Goal: Use online tool/utility: Utilize a website feature to perform a specific function

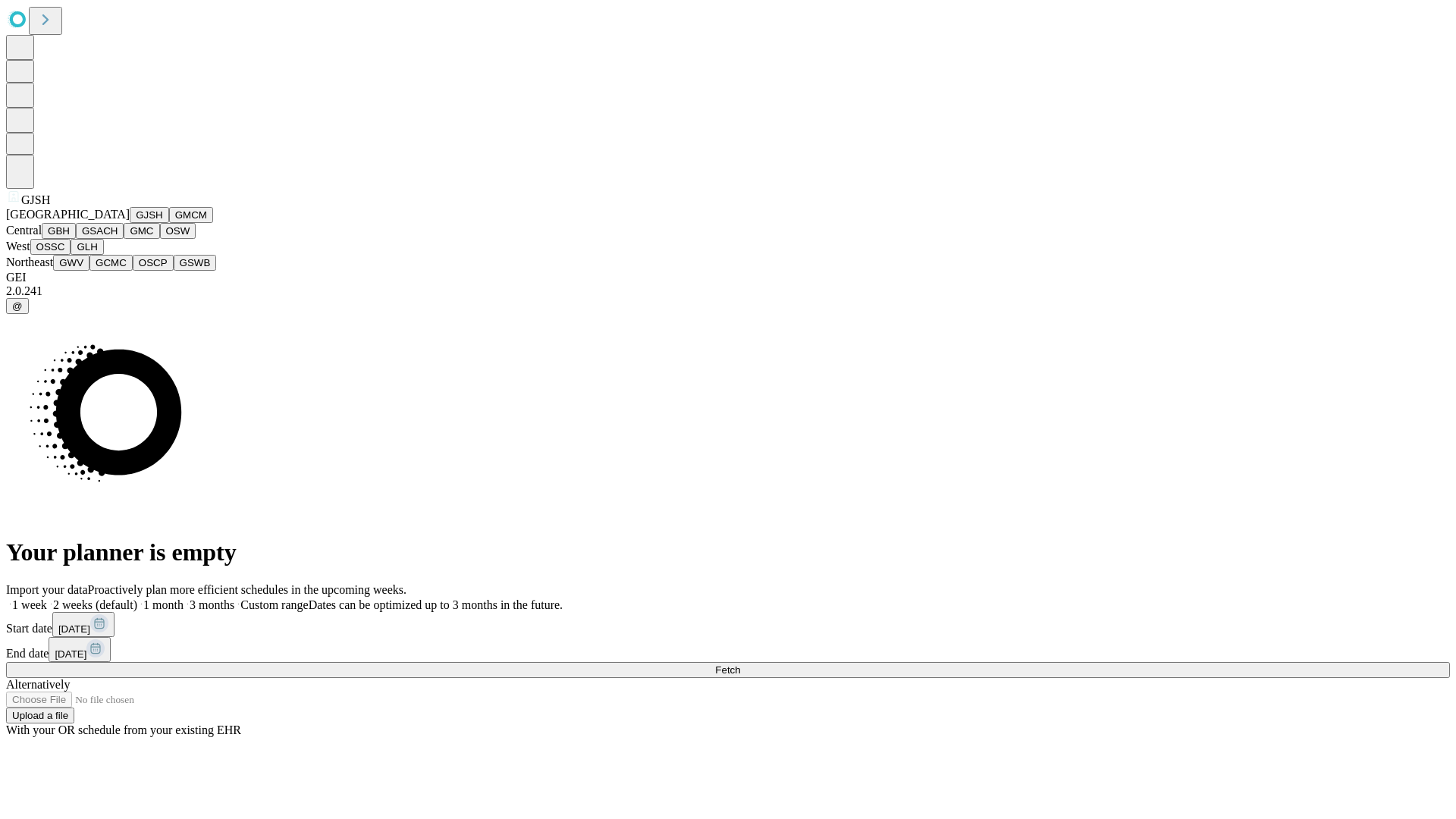
click at [130, 223] on button "GJSH" at bounding box center [149, 215] width 40 height 16
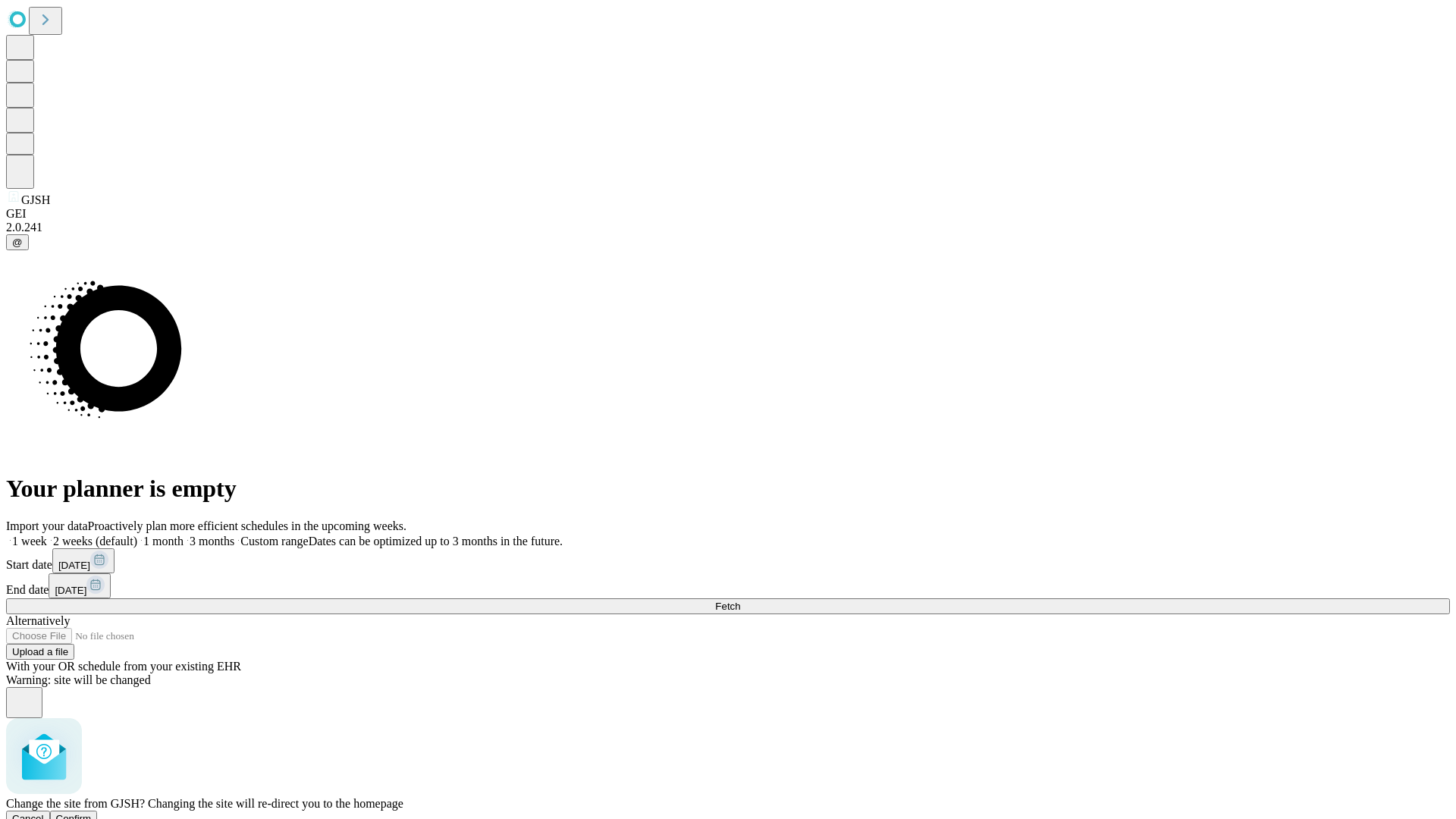
click at [92, 813] on span "Confirm" at bounding box center [73, 819] width 35 height 12
click at [183, 535] on label "1 month" at bounding box center [160, 542] width 46 height 13
click at [740, 601] on span "Fetch" at bounding box center [727, 607] width 25 height 12
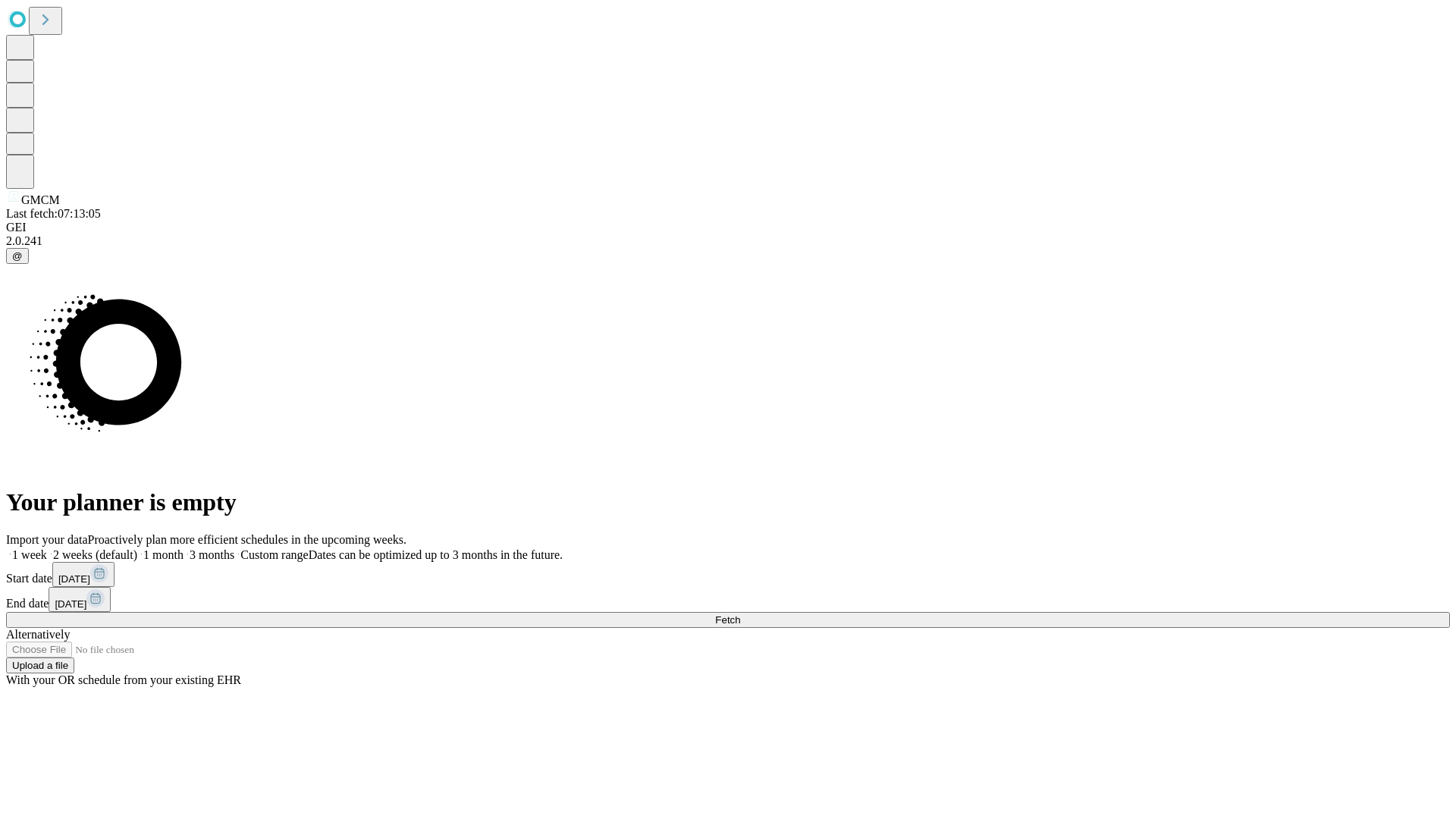
click at [183, 548] on label "1 month" at bounding box center [160, 555] width 46 height 13
click at [740, 614] on span "Fetch" at bounding box center [727, 620] width 25 height 12
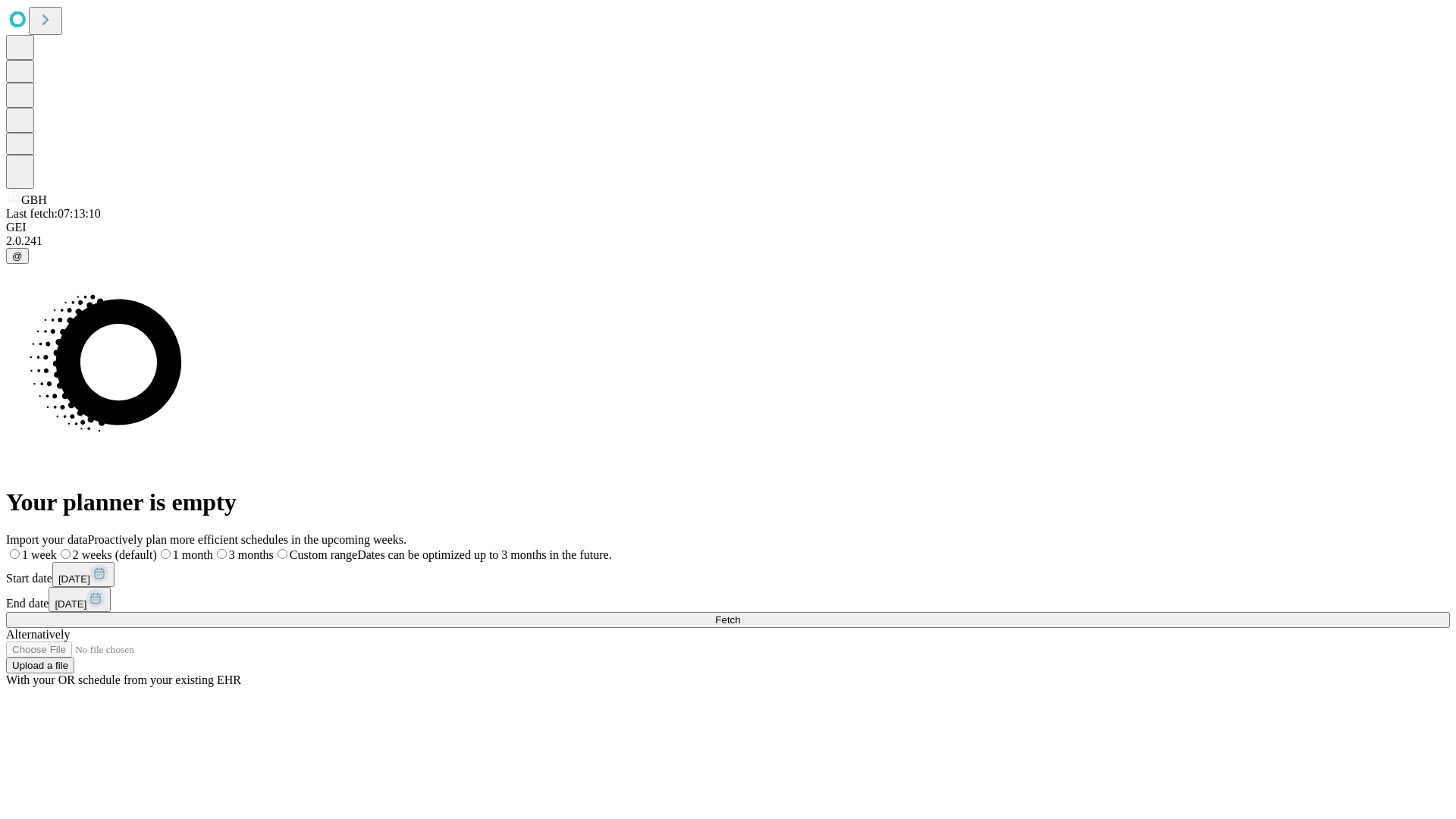
click at [213, 548] on label "1 month" at bounding box center [185, 555] width 56 height 13
click at [740, 614] on span "Fetch" at bounding box center [727, 620] width 25 height 12
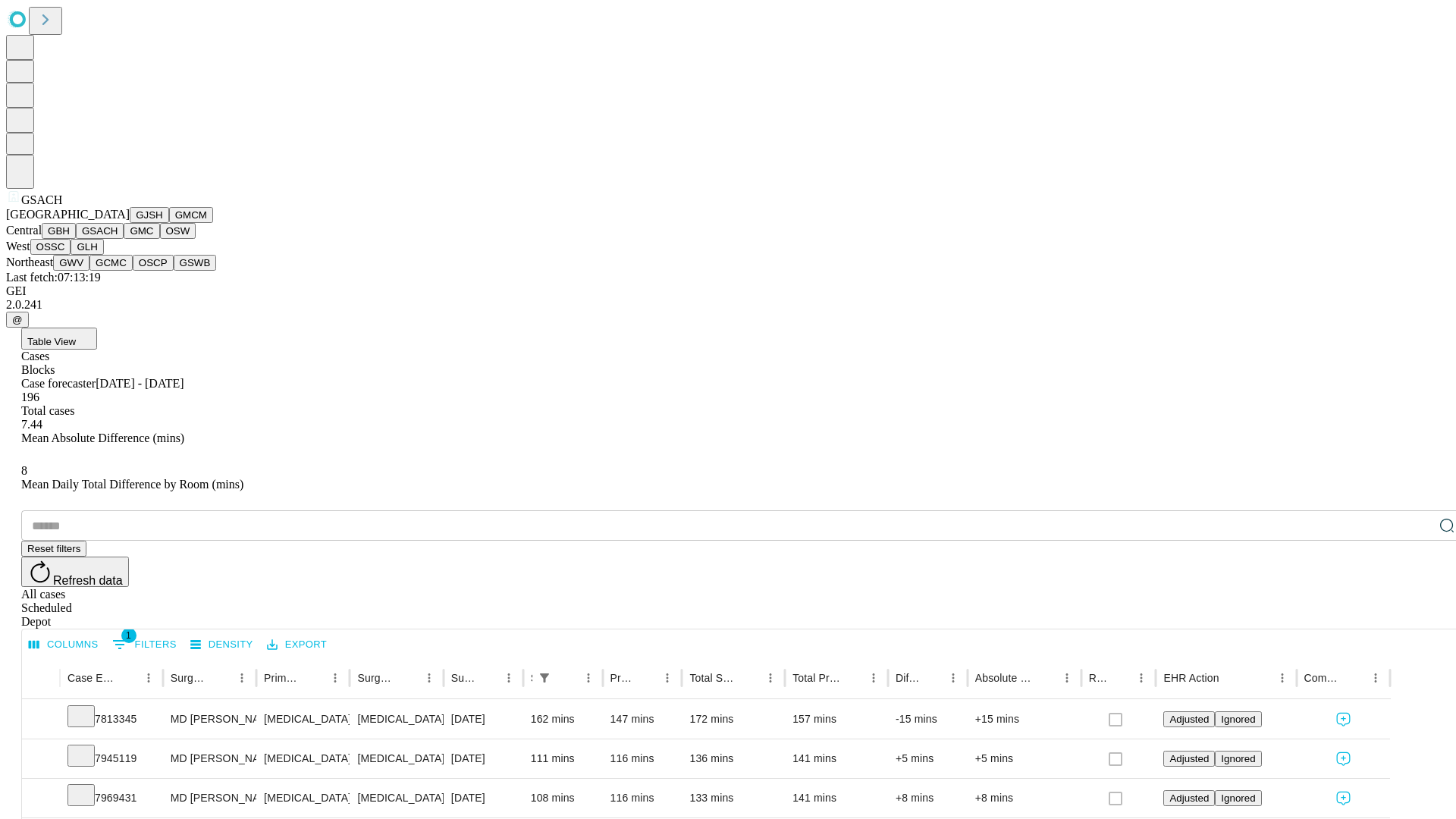
click at [124, 239] on button "GMC" at bounding box center [141, 230] width 35 height 16
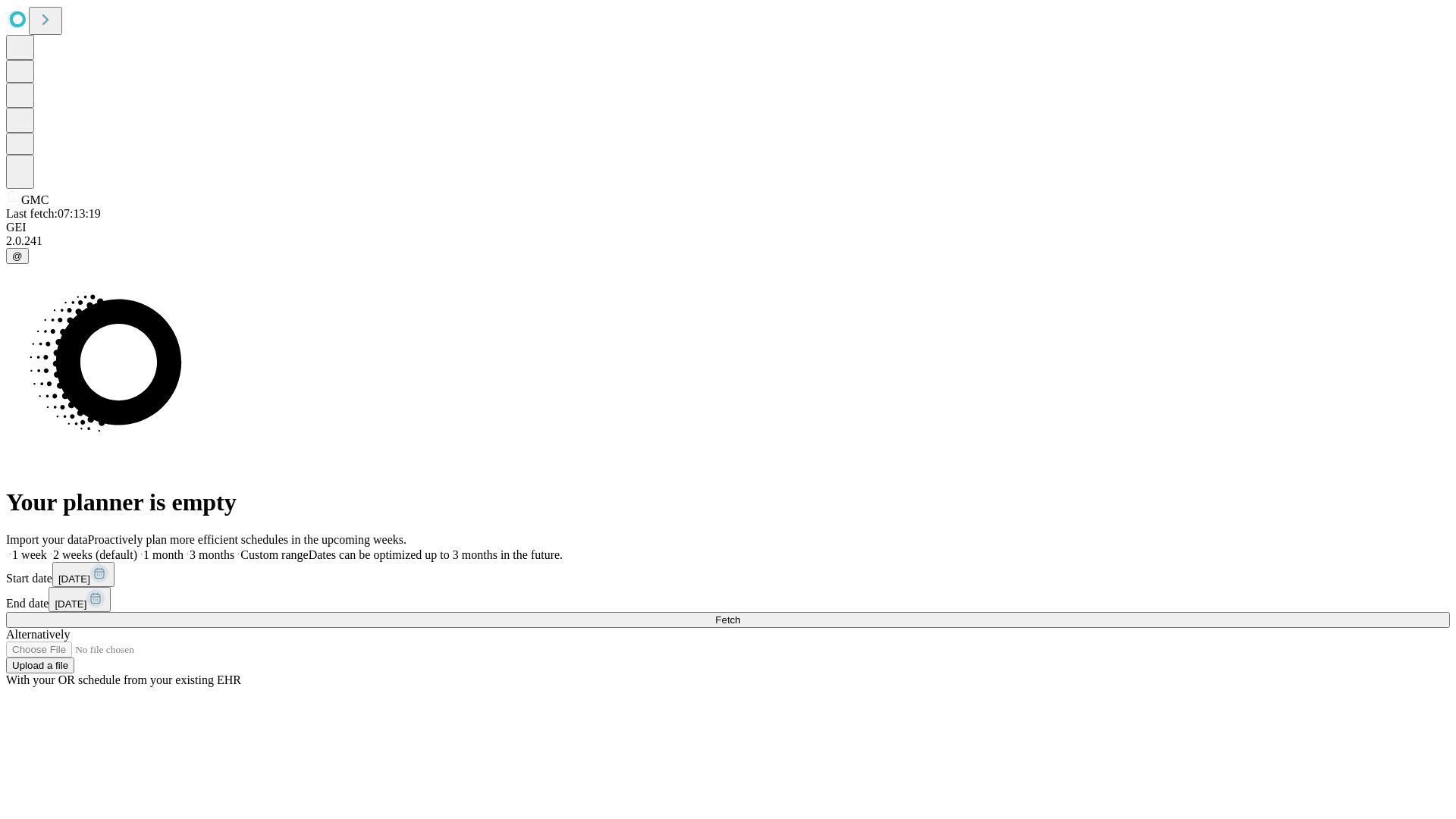
click at [740, 614] on span "Fetch" at bounding box center [727, 620] width 25 height 12
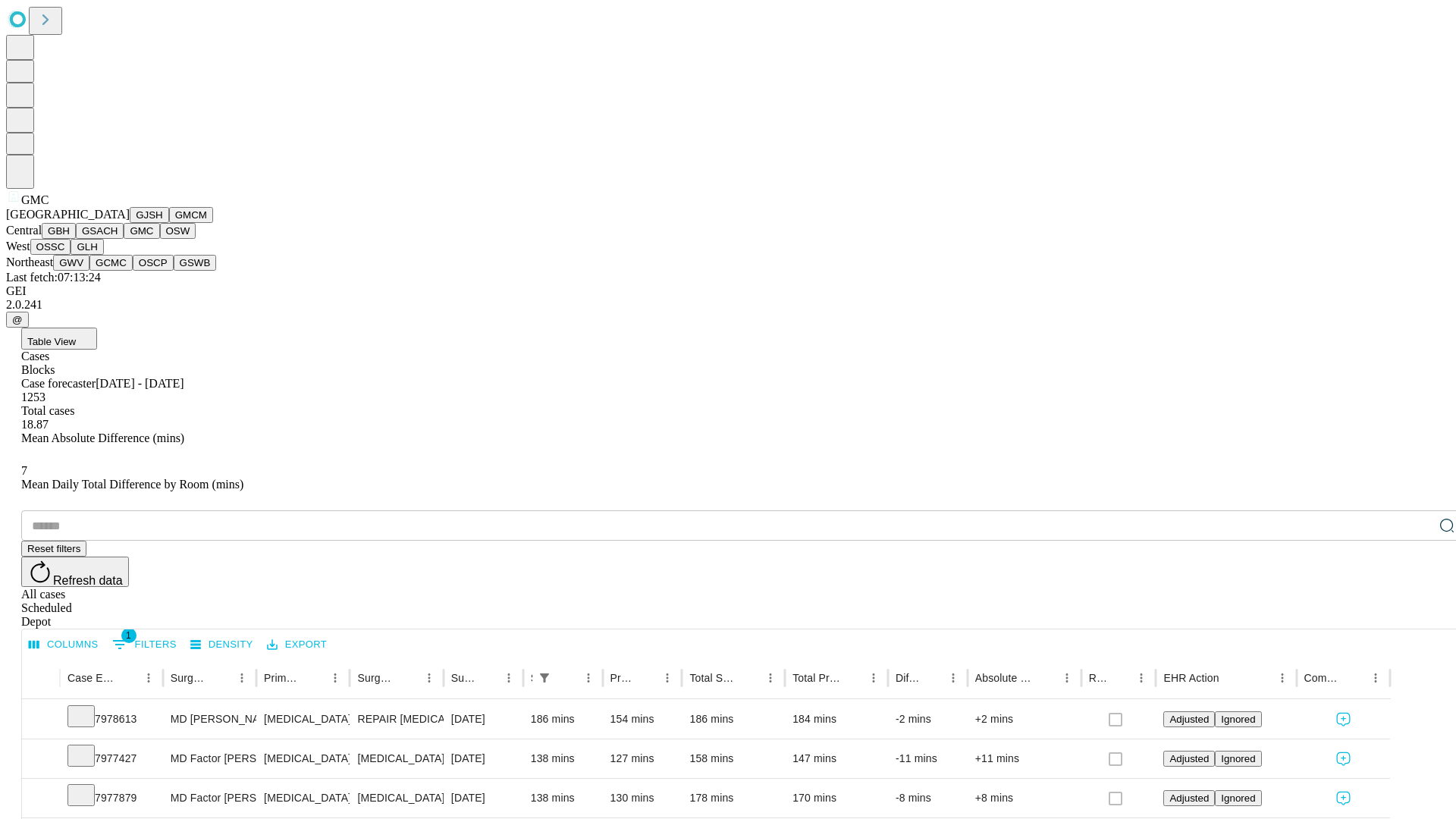
click at [160, 239] on button "OSW" at bounding box center [178, 230] width 36 height 16
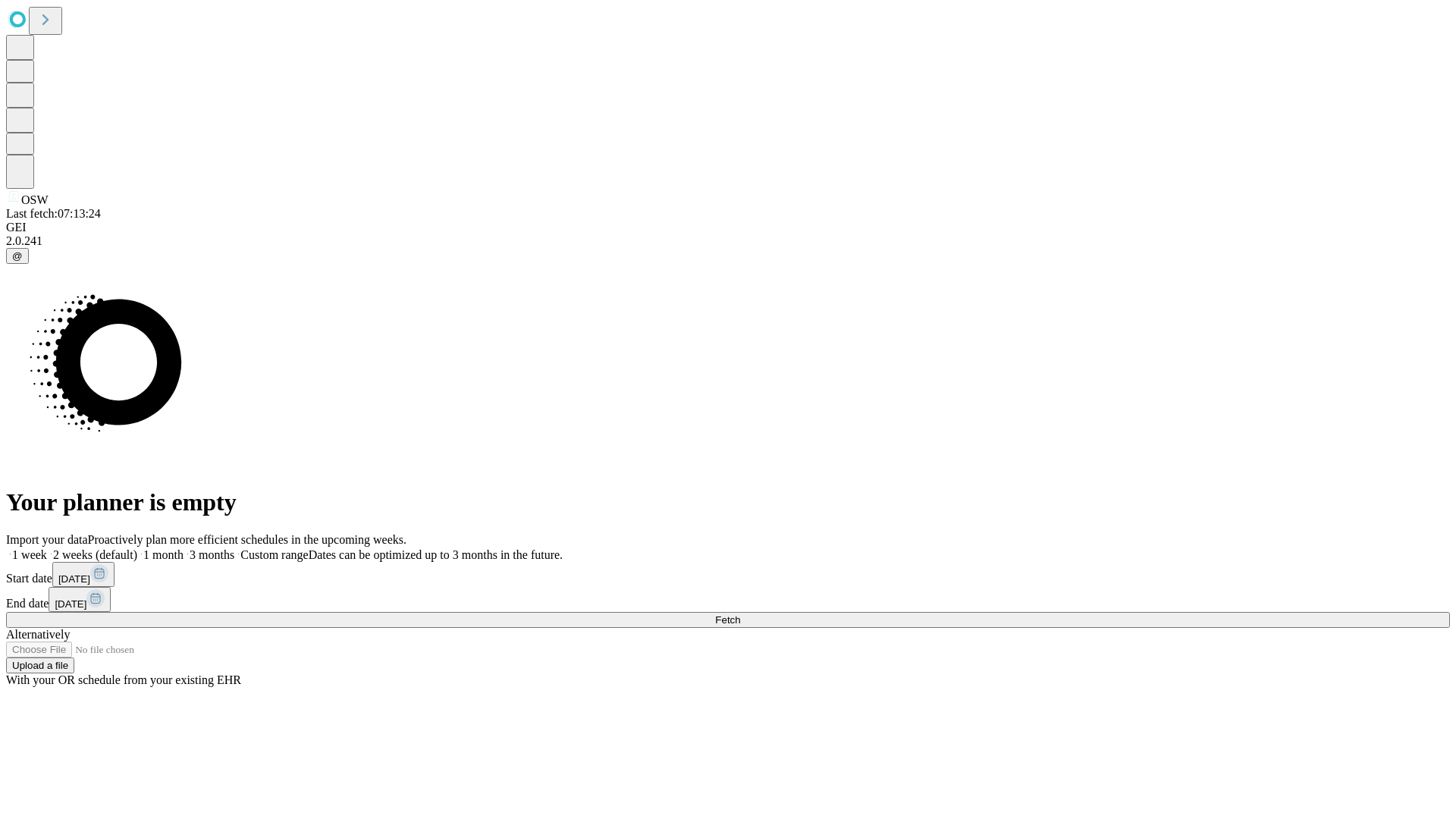
click at [183, 548] on label "1 month" at bounding box center [160, 555] width 46 height 13
click at [740, 614] on span "Fetch" at bounding box center [727, 620] width 25 height 12
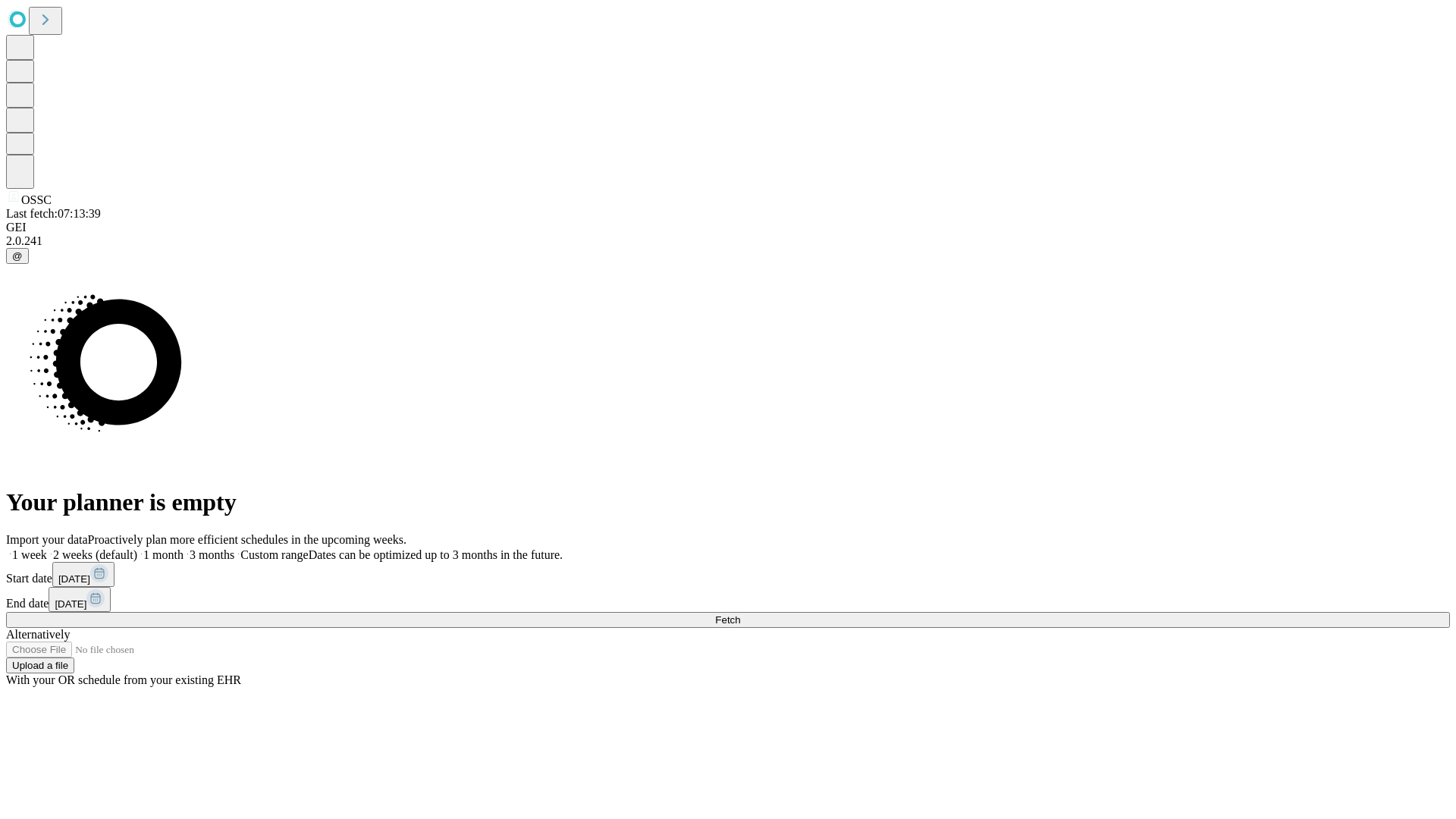
click at [183, 548] on label "1 month" at bounding box center [160, 555] width 46 height 13
click at [740, 614] on span "Fetch" at bounding box center [727, 620] width 25 height 12
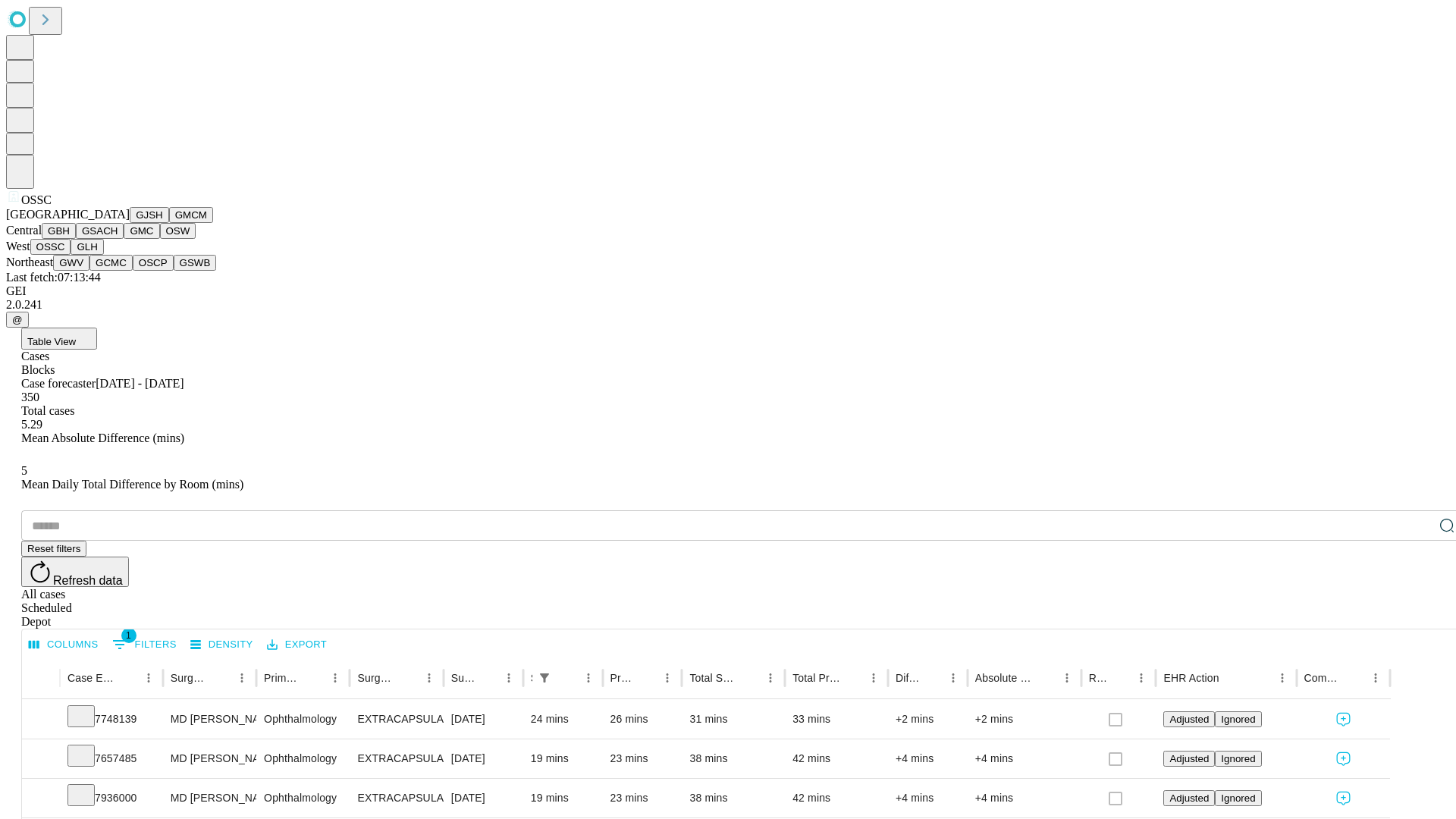
click at [103, 255] on button "GLH" at bounding box center [86, 246] width 32 height 16
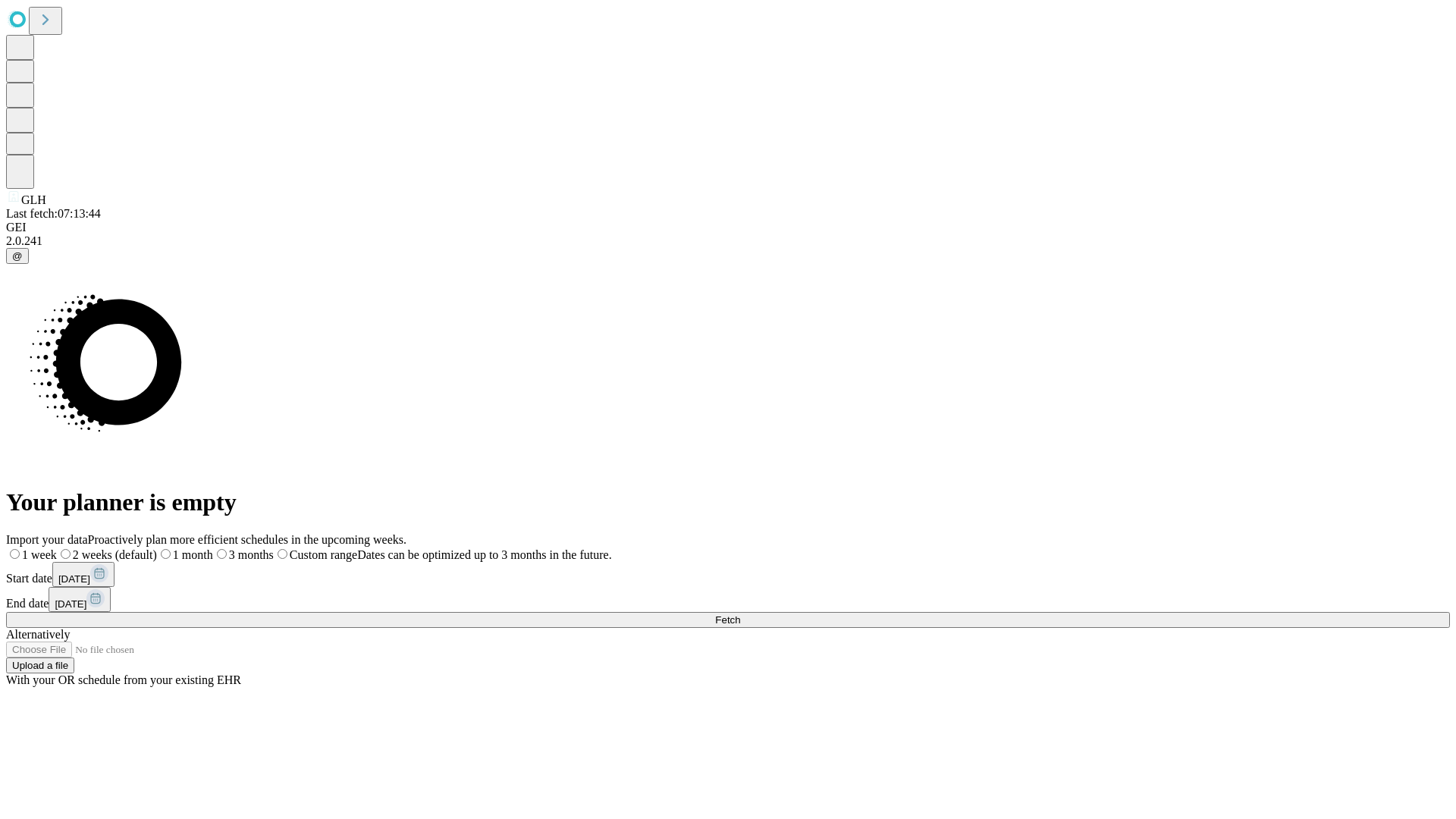
click at [213, 548] on label "1 month" at bounding box center [185, 555] width 56 height 13
click at [740, 614] on span "Fetch" at bounding box center [727, 620] width 25 height 12
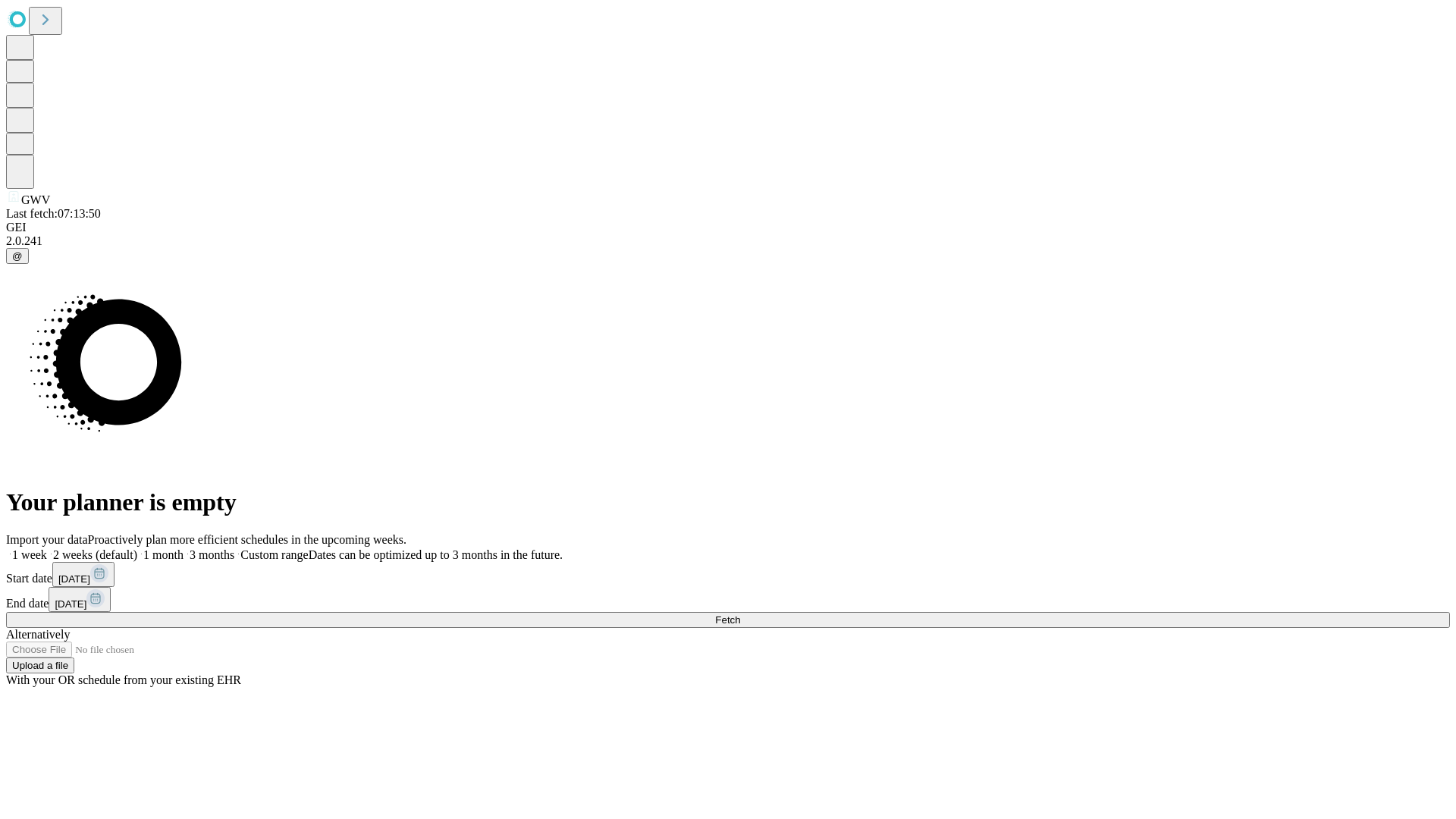
click at [183, 548] on label "1 month" at bounding box center [160, 555] width 46 height 13
click at [740, 614] on span "Fetch" at bounding box center [727, 620] width 25 height 12
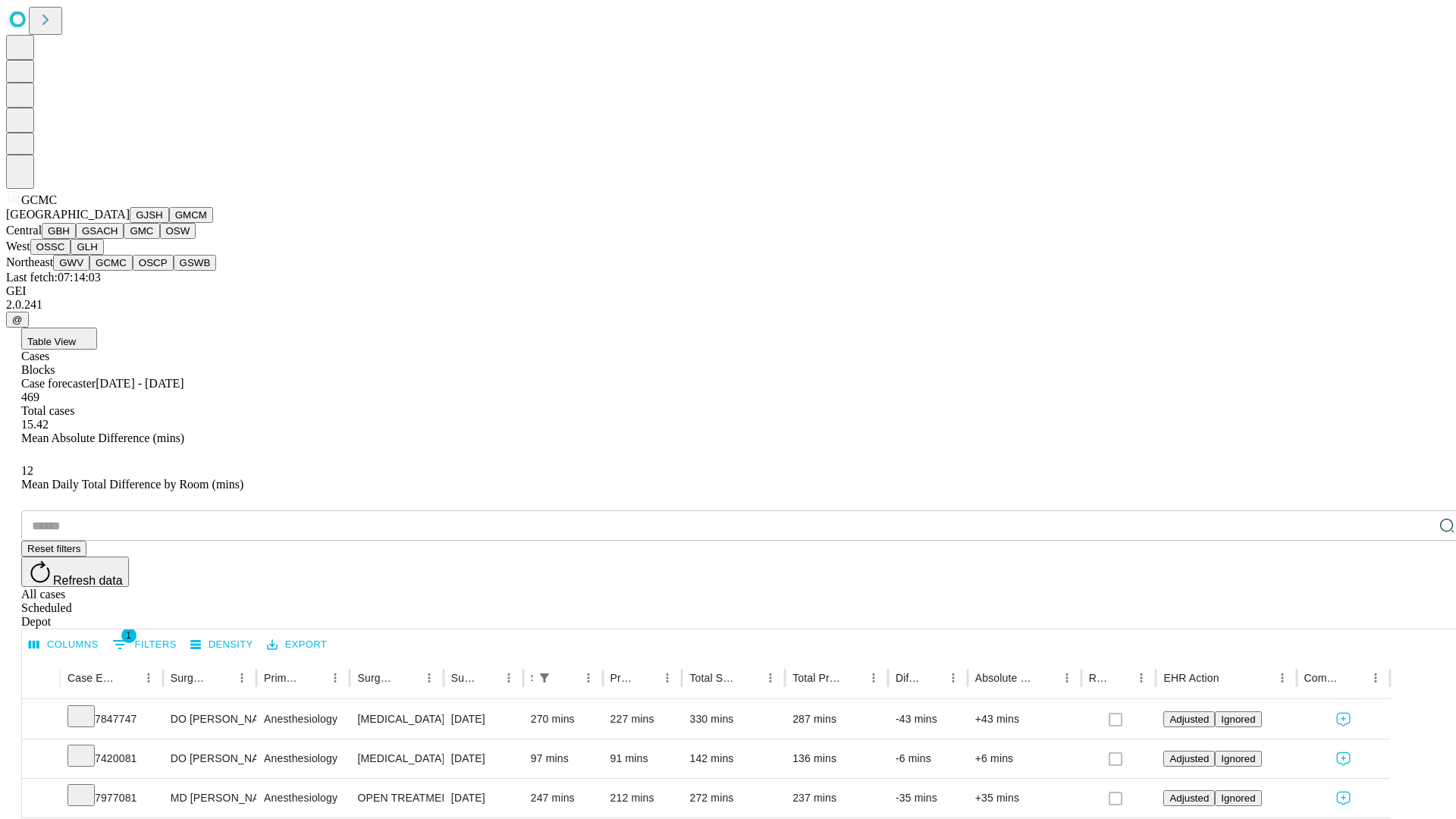
click at [133, 271] on button "OSCP" at bounding box center [154, 263] width 41 height 16
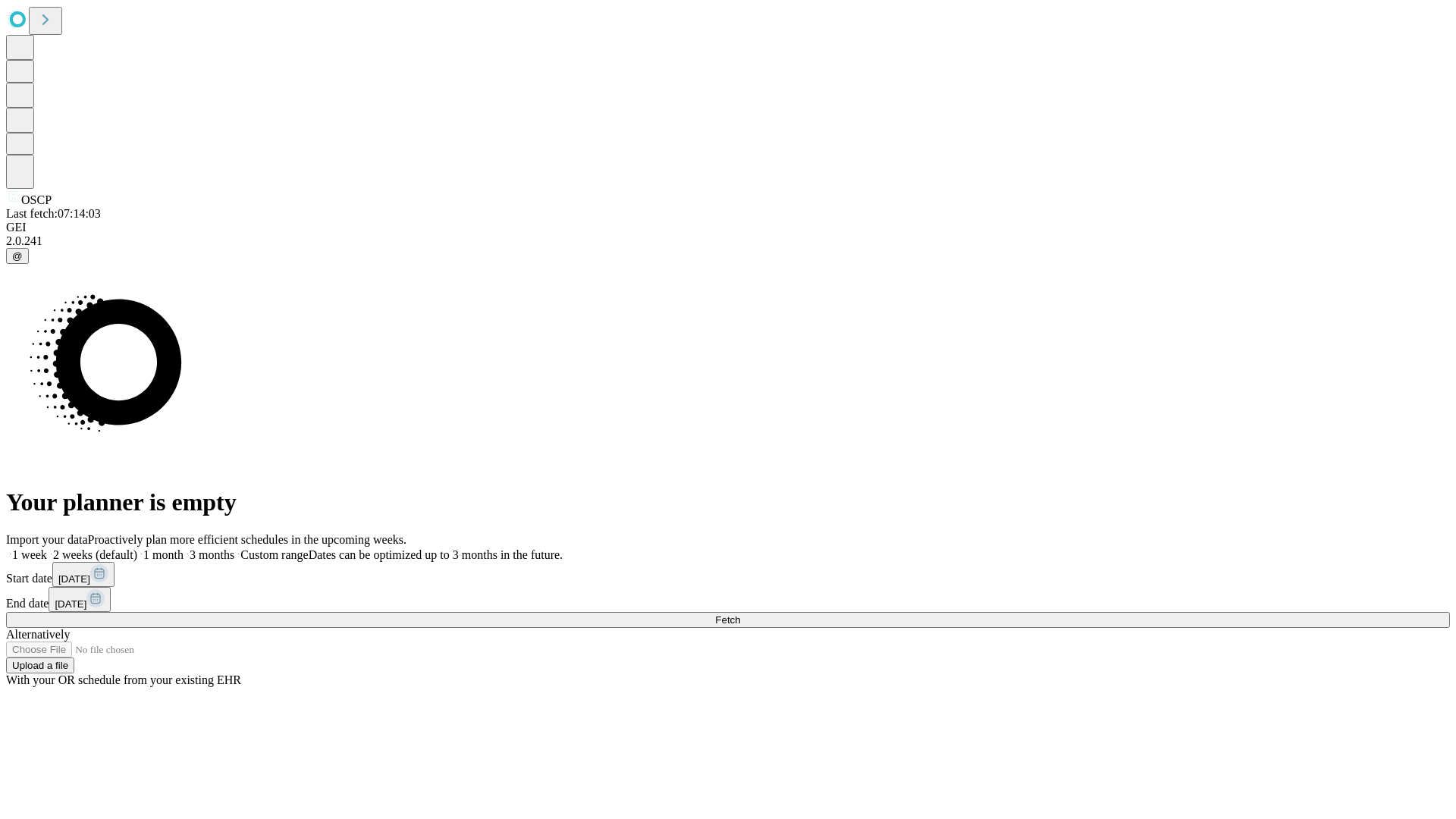
click at [183, 548] on label "1 month" at bounding box center [160, 555] width 46 height 13
click at [740, 614] on span "Fetch" at bounding box center [727, 620] width 25 height 12
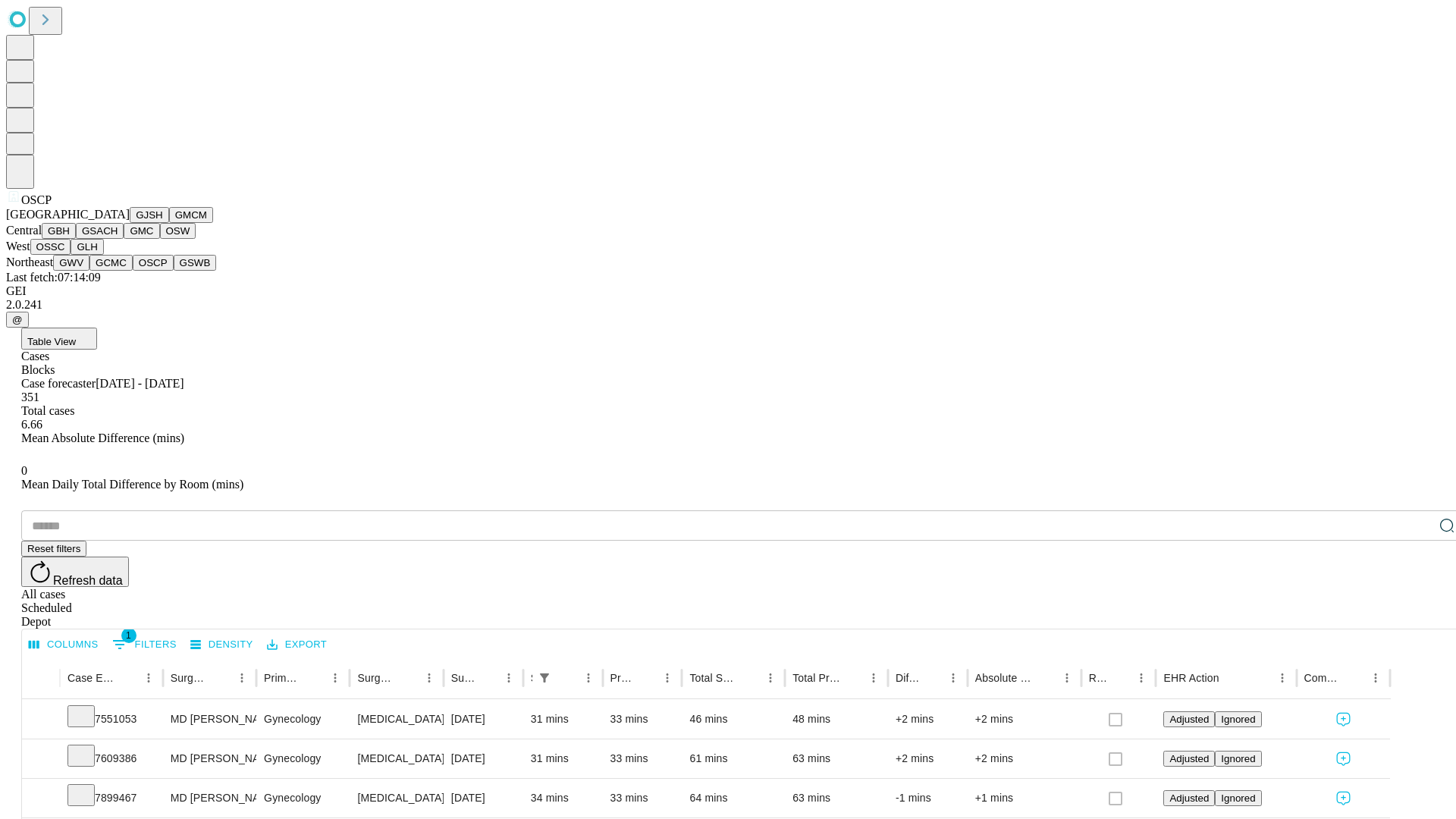
click at [173, 271] on button "GSWB" at bounding box center [195, 263] width 43 height 16
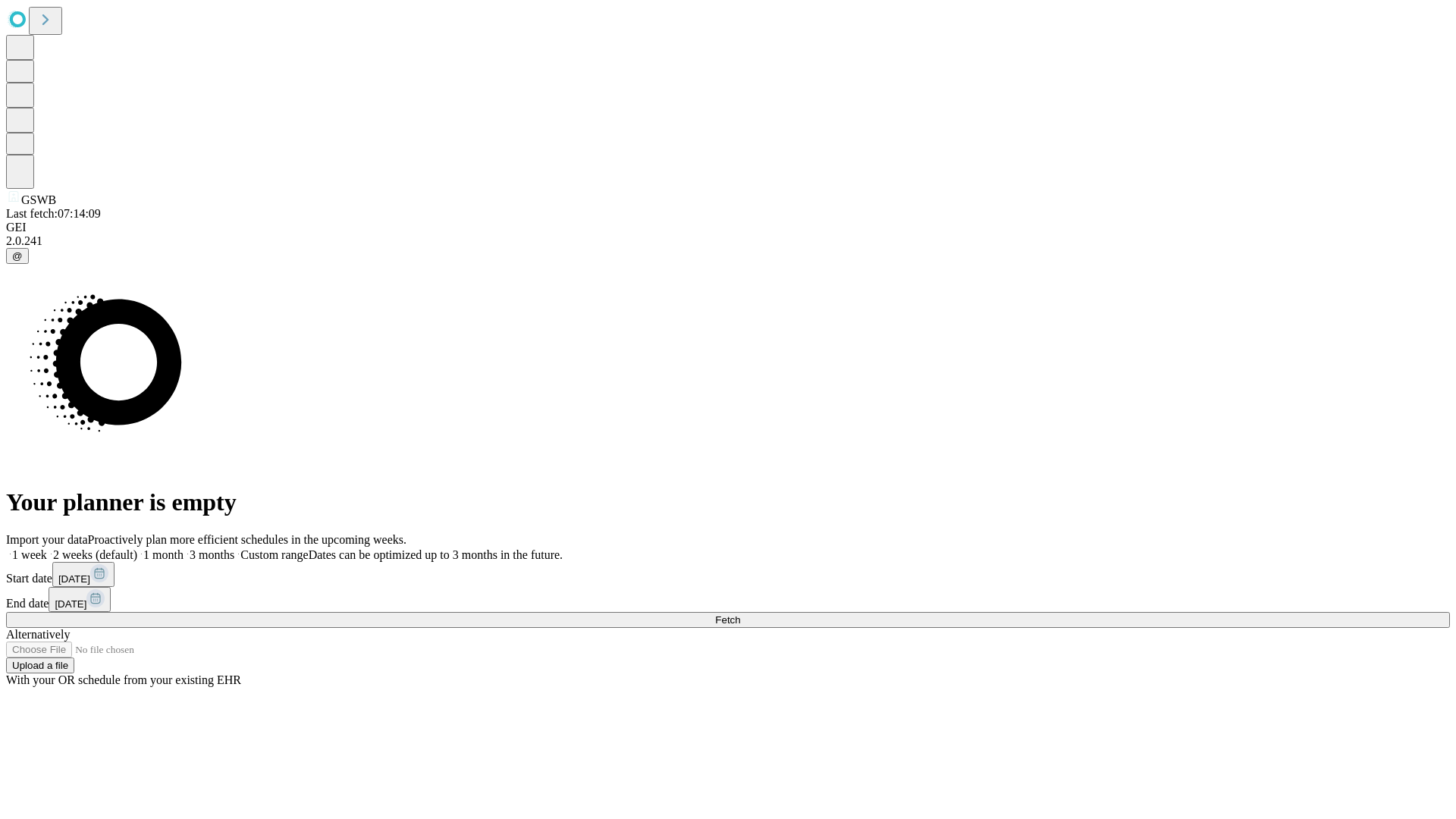
click at [183, 548] on label "1 month" at bounding box center [160, 555] width 46 height 13
click at [740, 614] on span "Fetch" at bounding box center [727, 620] width 25 height 12
